Goal: Task Accomplishment & Management: Use online tool/utility

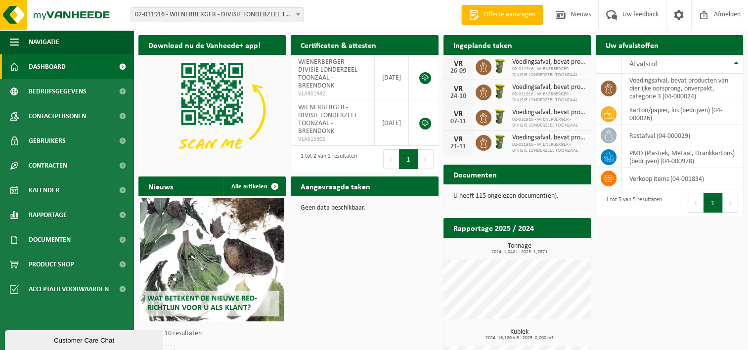
click at [65, 65] on link "Dashboard" at bounding box center [66, 66] width 133 height 25
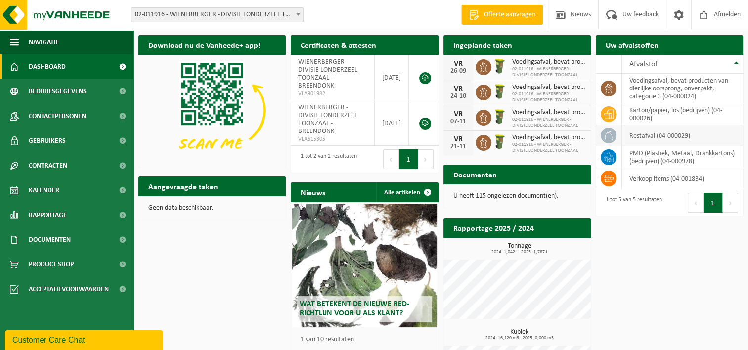
click at [637, 133] on td "restafval (04-000029)" at bounding box center [682, 135] width 121 height 21
click at [40, 192] on span "Kalender" at bounding box center [44, 190] width 31 height 25
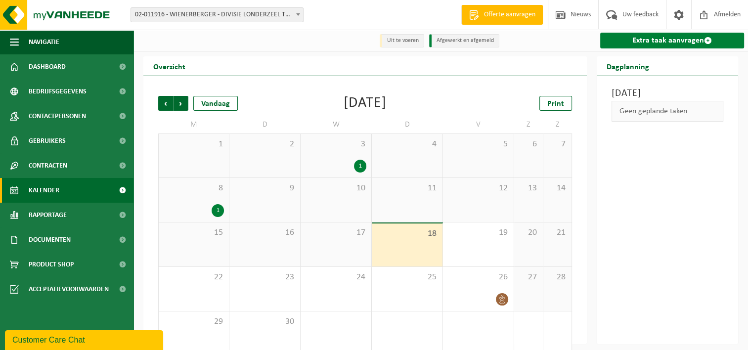
click at [662, 42] on link "Extra taak aanvragen" at bounding box center [672, 41] width 144 height 16
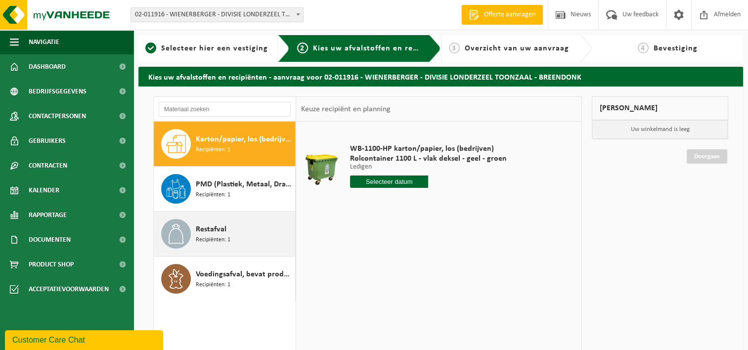
click at [209, 232] on span "Restafval" at bounding box center [211, 229] width 31 height 12
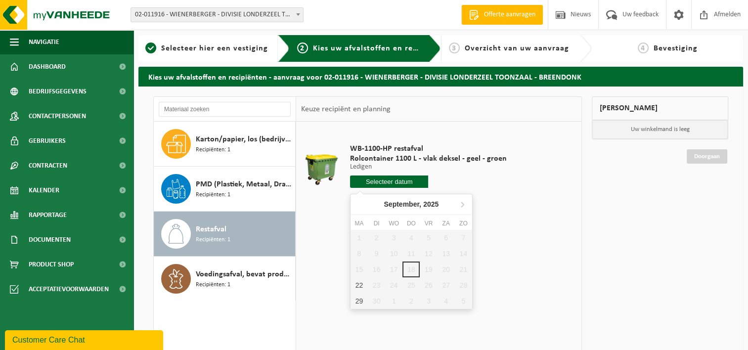
click at [388, 181] on input "text" at bounding box center [389, 181] width 79 height 12
click at [359, 285] on div "22" at bounding box center [358, 285] width 17 height 16
type input "Van [DATE]"
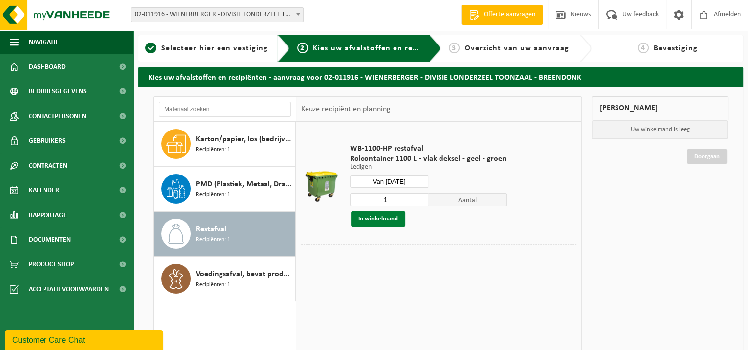
click at [380, 222] on button "In winkelmand" at bounding box center [378, 219] width 54 height 16
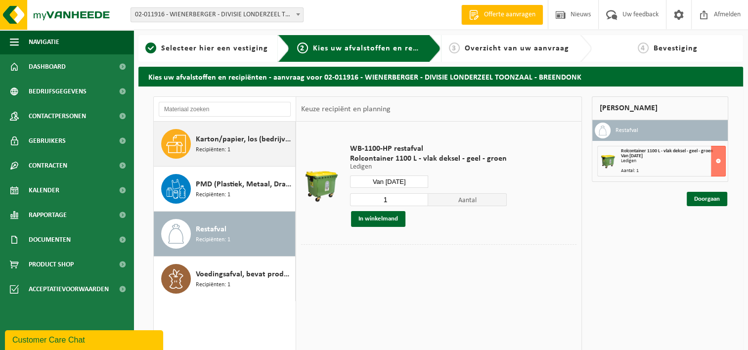
click at [196, 149] on span "Recipiënten: 1" at bounding box center [213, 149] width 35 height 9
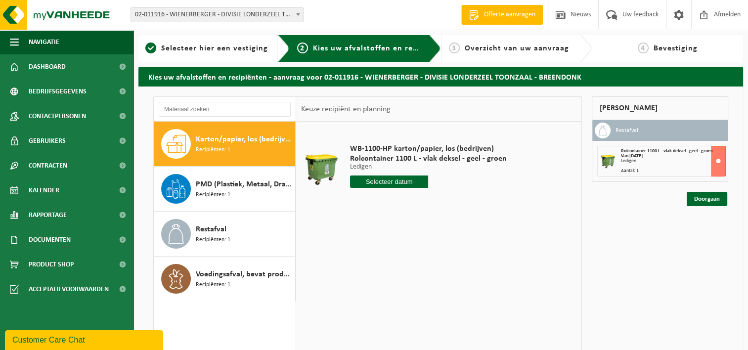
click at [395, 184] on input "text" at bounding box center [389, 181] width 79 height 12
click at [390, 285] on div "24" at bounding box center [393, 285] width 17 height 16
type input "Van 2025-09-24"
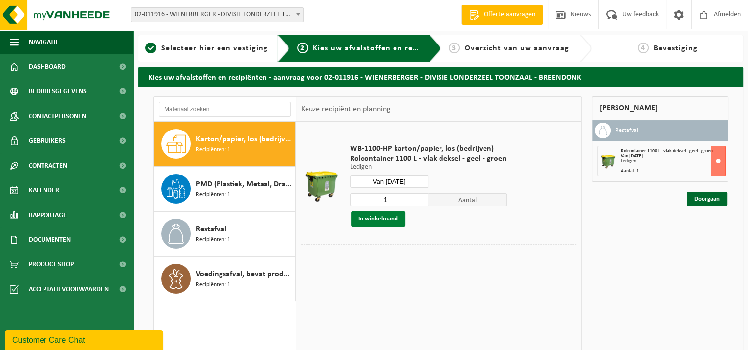
click at [370, 220] on button "In winkelmand" at bounding box center [378, 219] width 54 height 16
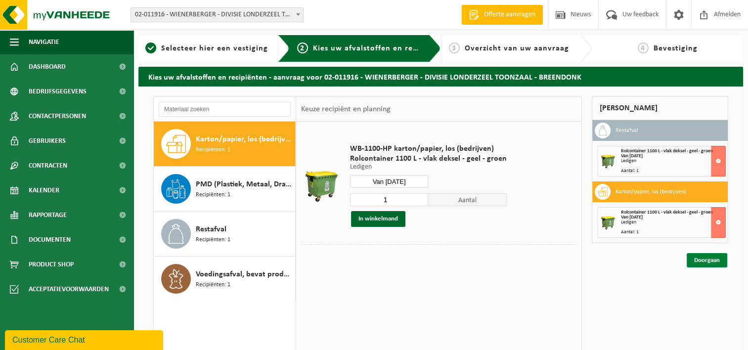
click at [710, 263] on link "Doorgaan" at bounding box center [706, 260] width 41 height 14
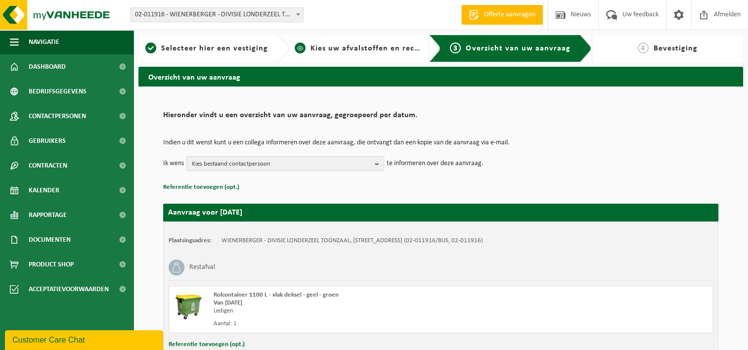
click at [364, 45] on span "Kies uw afvalstoffen en recipiënten" at bounding box center [378, 48] width 136 height 8
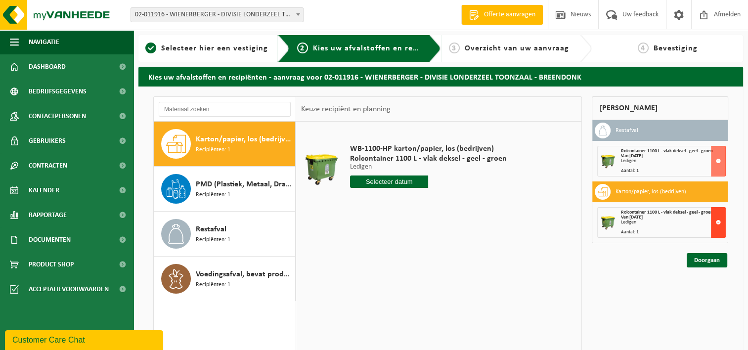
click at [717, 221] on button at bounding box center [718, 222] width 15 height 31
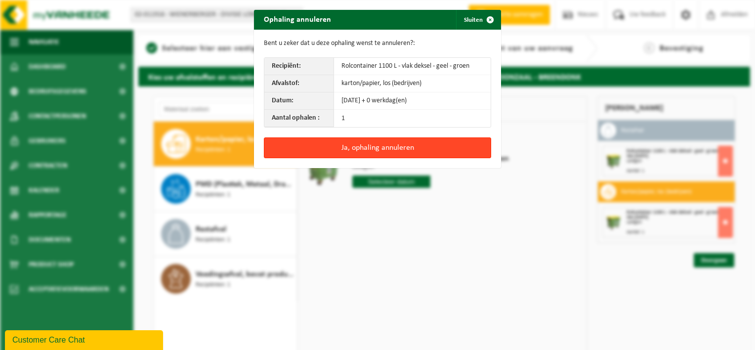
click at [360, 141] on button "Ja, ophaling annuleren" at bounding box center [377, 147] width 227 height 21
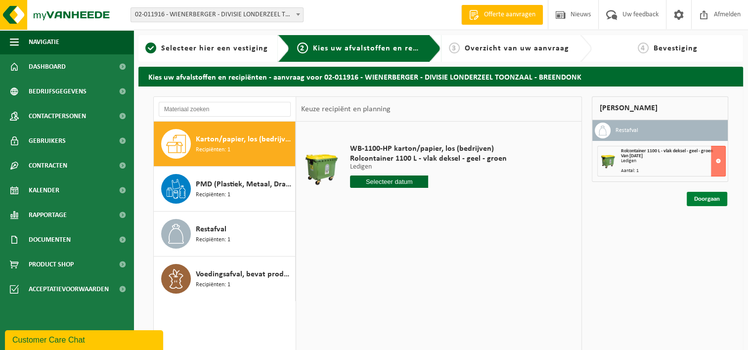
click at [712, 200] on link "Doorgaan" at bounding box center [706, 199] width 41 height 14
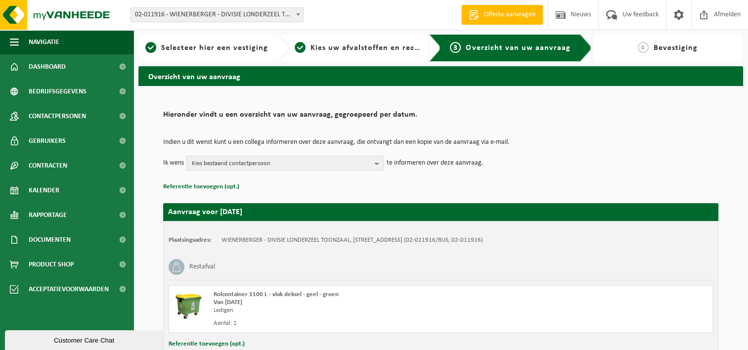
scroll to position [73, 0]
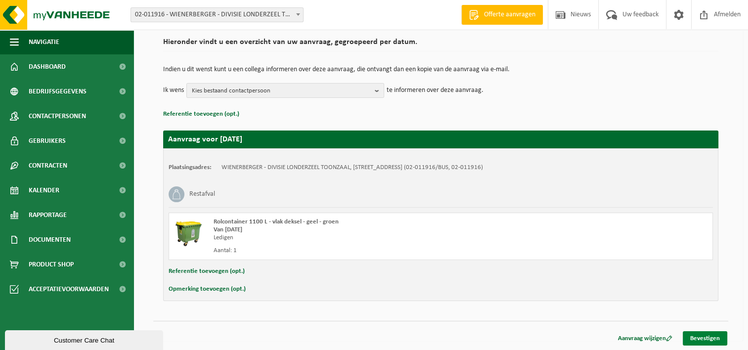
click at [713, 338] on link "Bevestigen" at bounding box center [704, 338] width 44 height 14
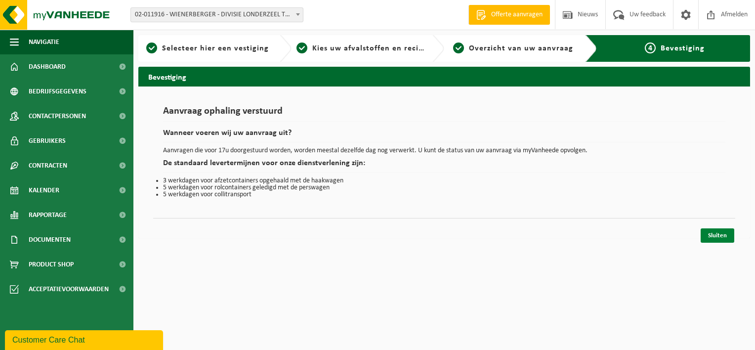
click at [713, 233] on link "Sluiten" at bounding box center [718, 235] width 34 height 14
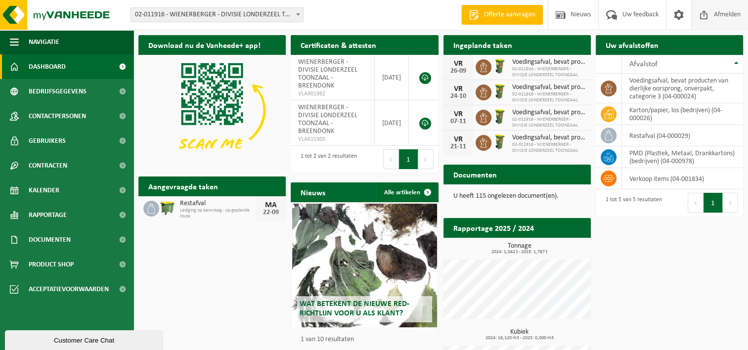
click at [709, 14] on span at bounding box center [703, 14] width 15 height 29
